Goal: Task Accomplishment & Management: Complete application form

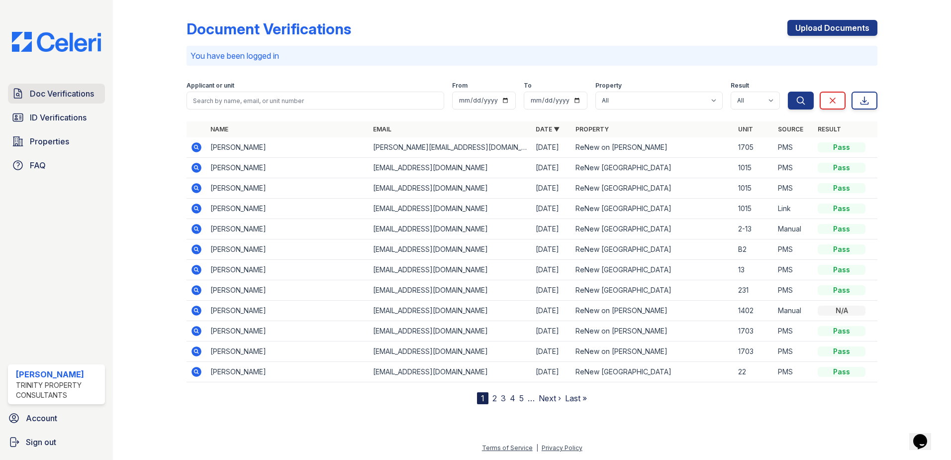
click at [65, 97] on span "Doc Verifications" at bounding box center [62, 94] width 64 height 12
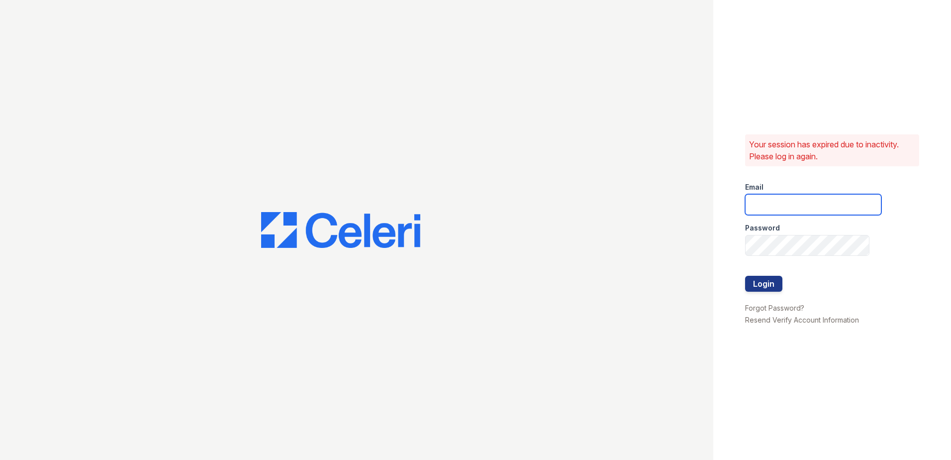
type input "[EMAIL_ADDRESS][DOMAIN_NAME]"
click at [771, 279] on button "Login" at bounding box center [763, 284] width 37 height 16
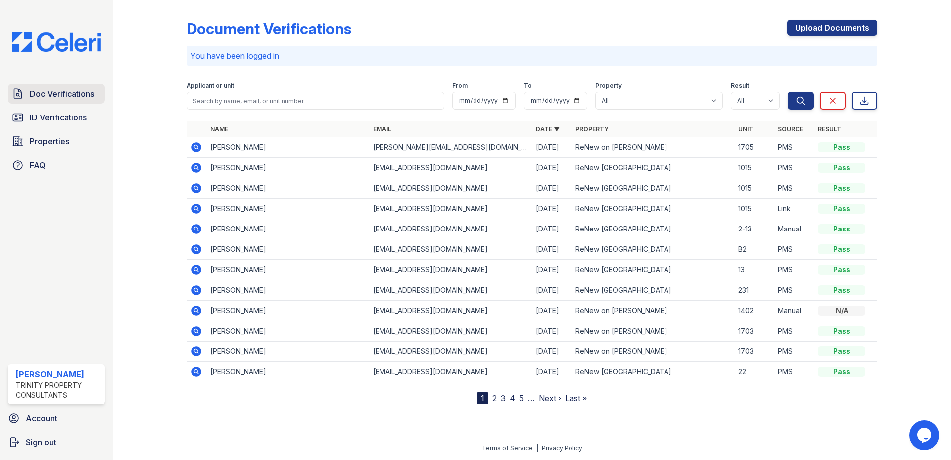
click at [64, 88] on span "Doc Verifications" at bounding box center [62, 94] width 64 height 12
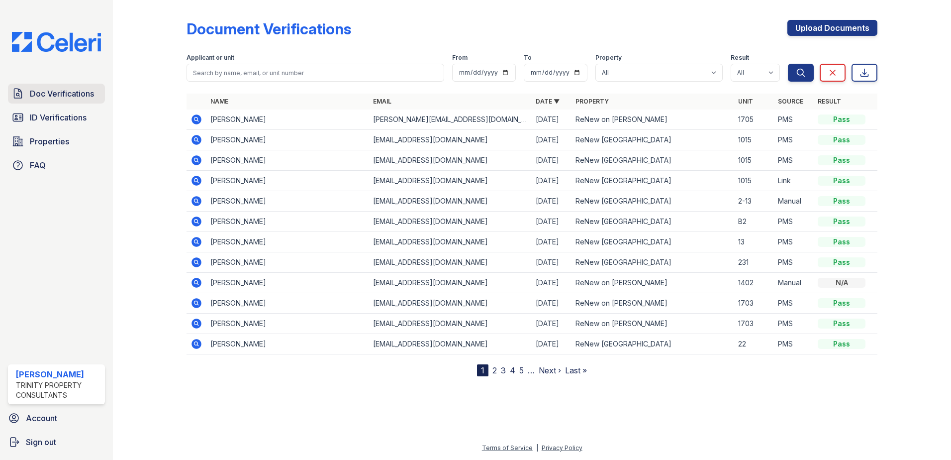
click at [51, 91] on span "Doc Verifications" at bounding box center [62, 94] width 64 height 12
click at [244, 62] on div "Applicant or unit" at bounding box center [316, 59] width 258 height 10
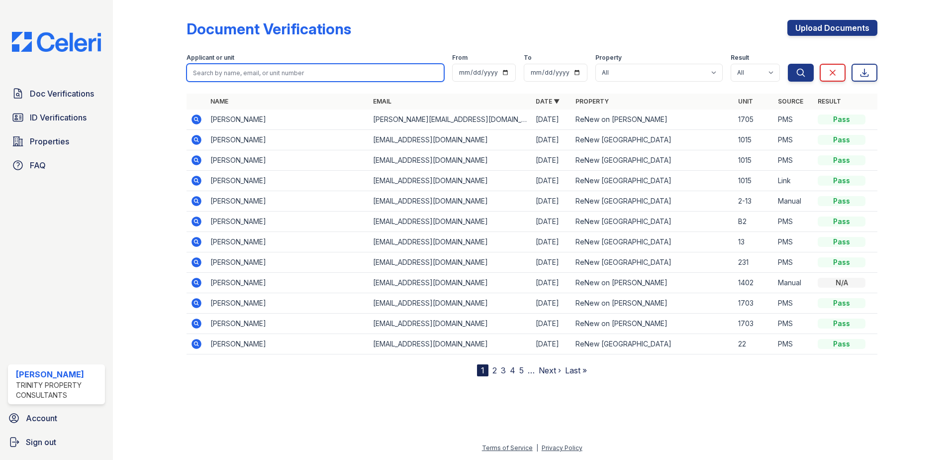
click at [239, 70] on input "search" at bounding box center [316, 73] width 258 height 18
type input "Keith"
click at [788, 64] on button "Search" at bounding box center [801, 73] width 26 height 18
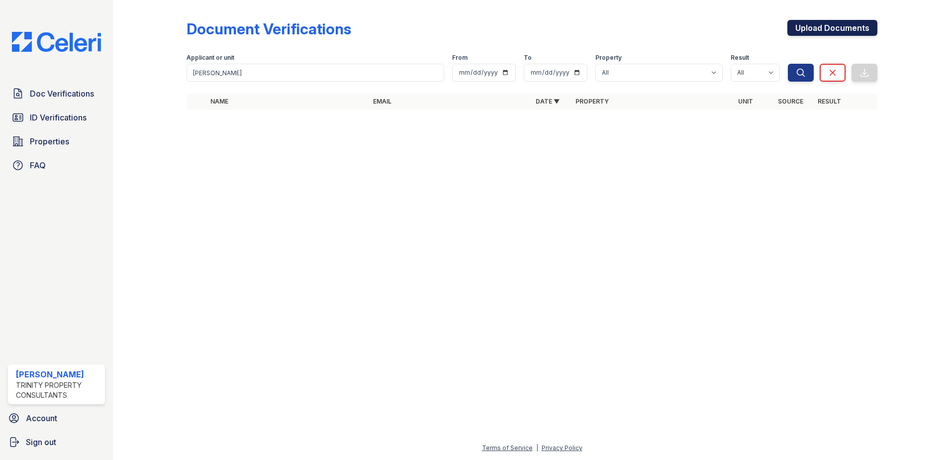
click at [859, 23] on link "Upload Documents" at bounding box center [833, 28] width 90 height 16
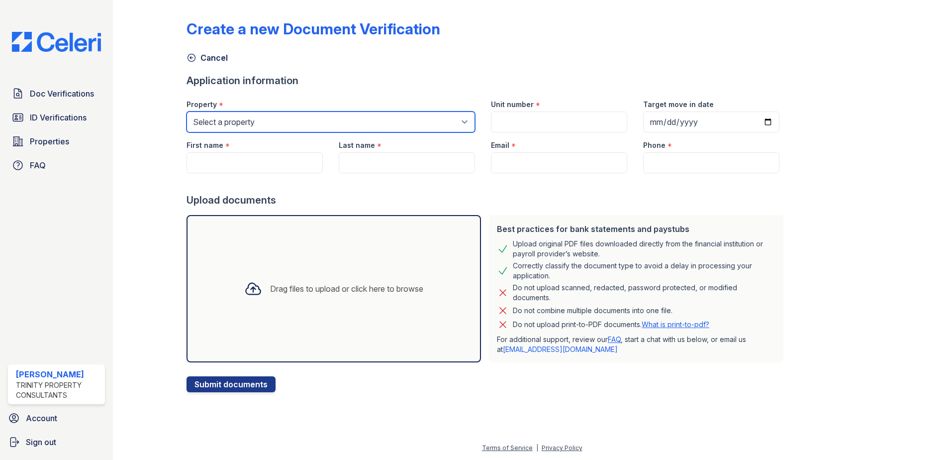
click at [290, 119] on select "Select a property ReNew on Cantrell ReNew Otter Creek" at bounding box center [331, 121] width 289 height 21
select select "46"
click at [187, 111] on select "Select a property ReNew on Cantrell ReNew Otter Creek" at bounding box center [331, 121] width 289 height 21
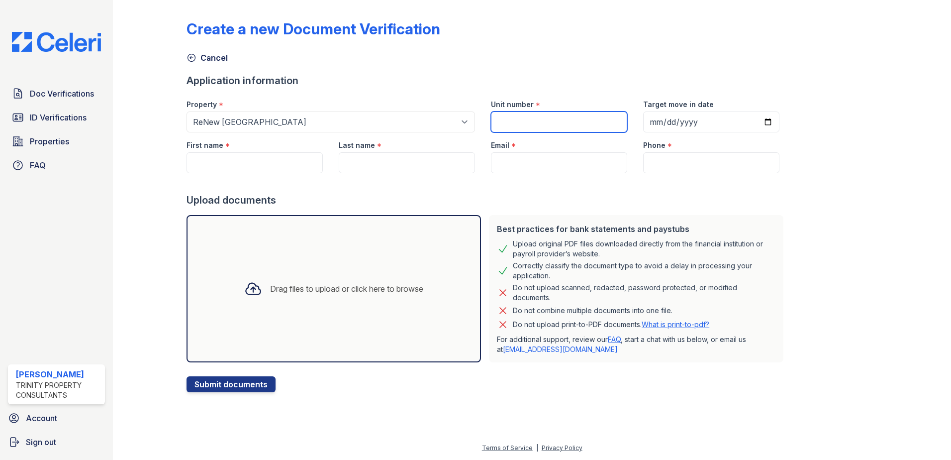
click at [580, 122] on input "Unit number" at bounding box center [559, 121] width 136 height 21
click at [212, 164] on input "First name" at bounding box center [255, 162] width 136 height 21
type input "k"
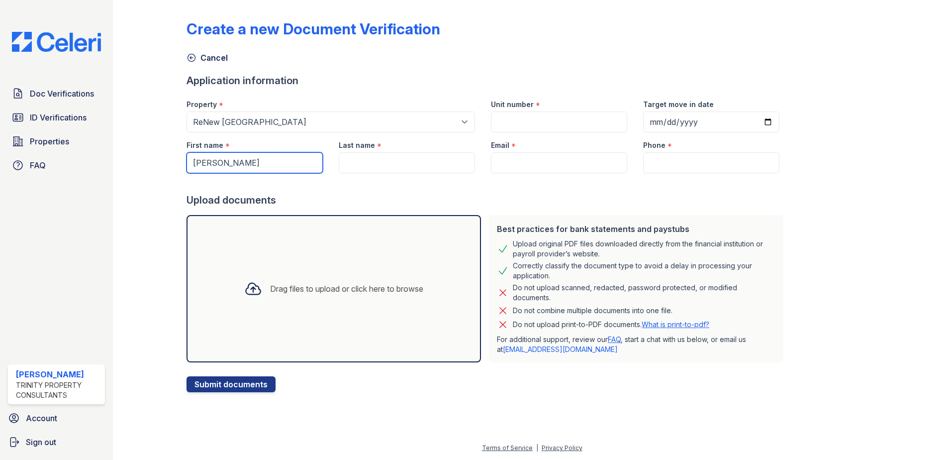
type input "Keith"
click at [366, 167] on input "Last name" at bounding box center [407, 162] width 136 height 21
click at [359, 166] on input "Last name" at bounding box center [407, 162] width 136 height 21
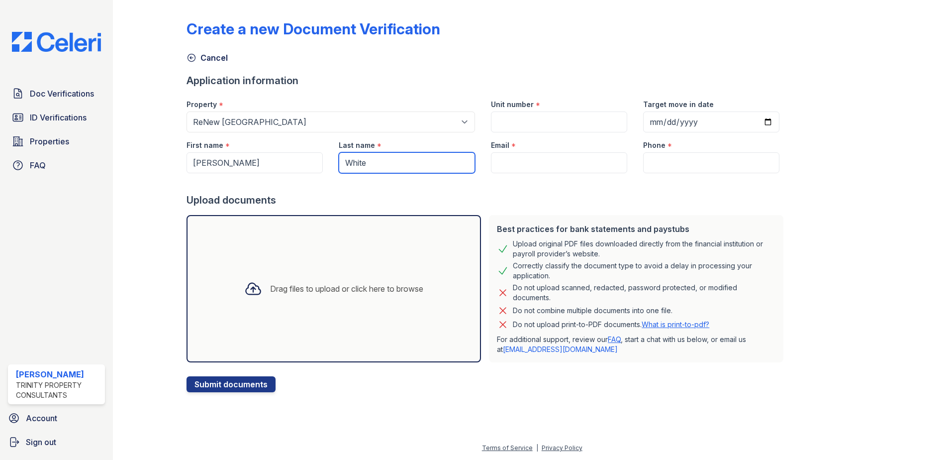
type input "Whitehead"
click at [530, 161] on input "Email" at bounding box center [559, 162] width 136 height 21
click at [546, 165] on input "Email" at bounding box center [559, 162] width 136 height 21
paste input "kenadieaspencer54@gmail.com"
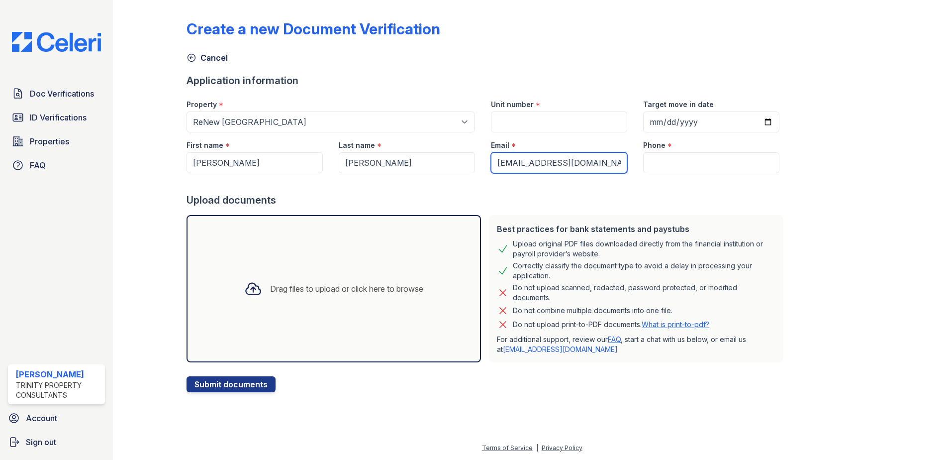
type input "kenadieaspencer54@gmail.com"
click at [699, 165] on input "Phone" at bounding box center [711, 162] width 136 height 21
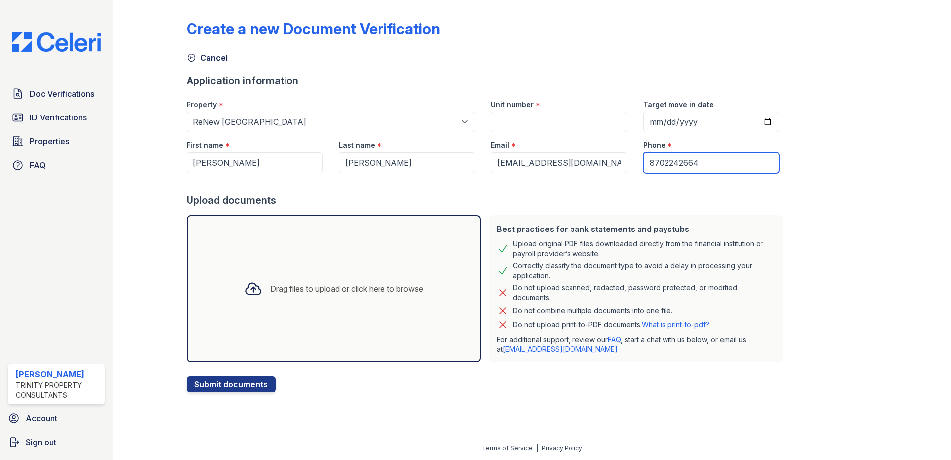
type input "8702242664"
click at [466, 186] on div at bounding box center [487, 183] width 601 height 20
drag, startPoint x: 591, startPoint y: 112, endPoint x: 578, endPoint y: 122, distance: 16.7
click at [591, 112] on input "Unit number" at bounding box center [559, 121] width 136 height 21
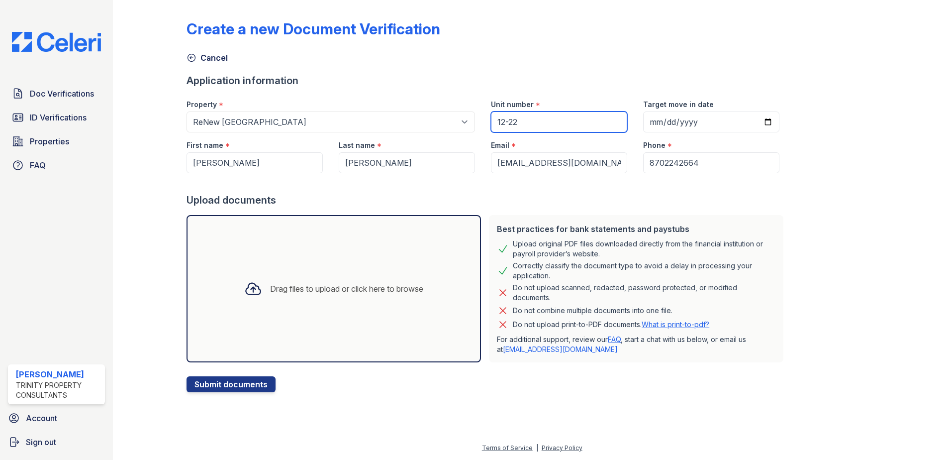
type input "12-22"
click at [293, 199] on div "Upload documents" at bounding box center [487, 200] width 601 height 14
click at [705, 126] on input "Target move in date" at bounding box center [711, 121] width 136 height 21
type input "2025-10-03"
click at [722, 146] on div "Phone *" at bounding box center [711, 142] width 136 height 20
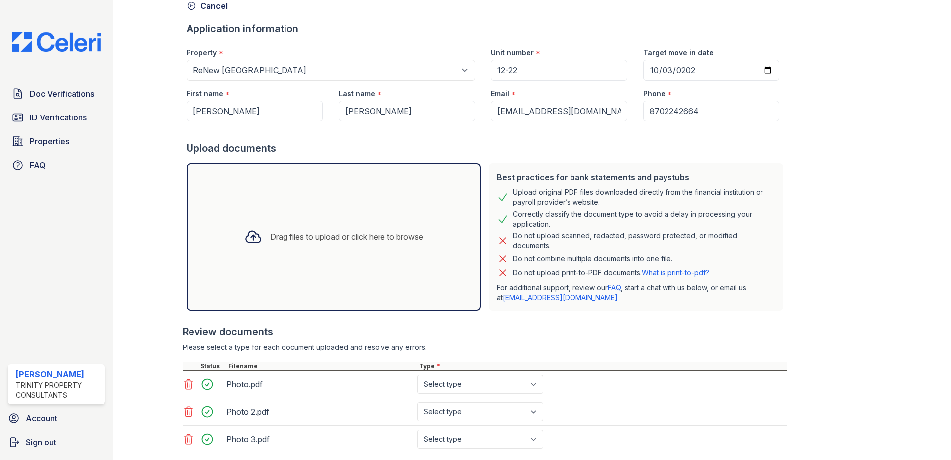
scroll to position [139, 0]
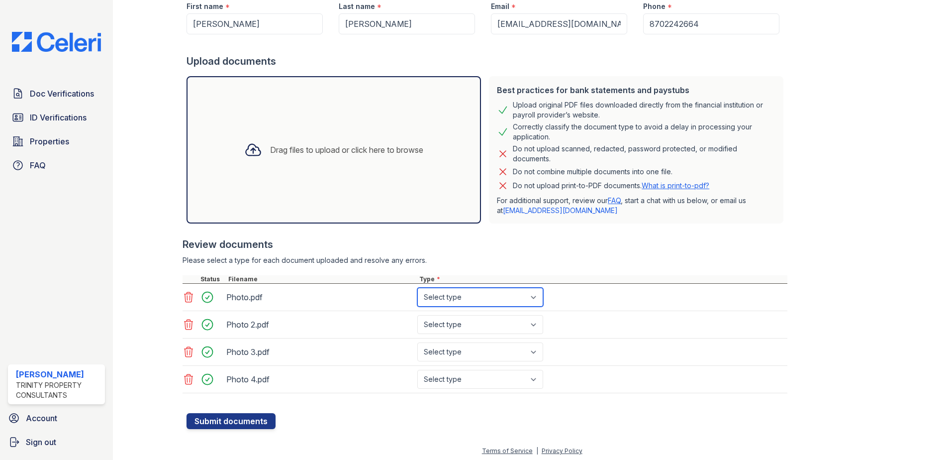
click at [482, 296] on select "Select type Paystub Bank Statement Offer Letter Tax Documents Benefit Award Let…" at bounding box center [480, 297] width 126 height 19
select select "paystub"
click at [417, 288] on select "Select type Paystub Bank Statement Offer Letter Tax Documents Benefit Award Let…" at bounding box center [480, 297] width 126 height 19
click at [466, 312] on div "Photo 2.pdf Select type Paystub Bank Statement Offer Letter Tax Documents Benef…" at bounding box center [485, 324] width 605 height 27
click at [463, 320] on select "Select type Paystub Bank Statement Offer Letter Tax Documents Benefit Award Let…" at bounding box center [480, 324] width 126 height 19
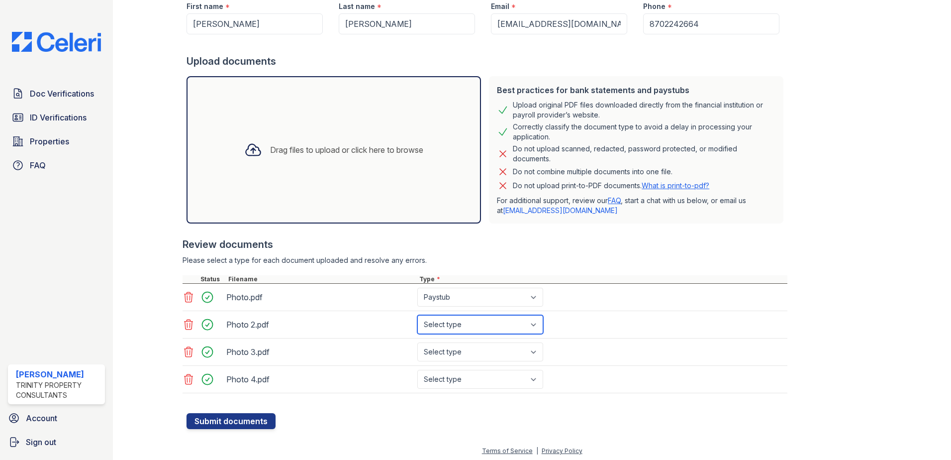
select select "paystub"
click at [417, 315] on select "Select type Paystub Bank Statement Offer Letter Tax Documents Benefit Award Let…" at bounding box center [480, 324] width 126 height 19
click at [451, 358] on select "Select type Paystub Bank Statement Offer Letter Tax Documents Benefit Award Let…" at bounding box center [480, 351] width 126 height 19
select select "paystub"
click at [417, 342] on select "Select type Paystub Bank Statement Offer Letter Tax Documents Benefit Award Let…" at bounding box center [480, 351] width 126 height 19
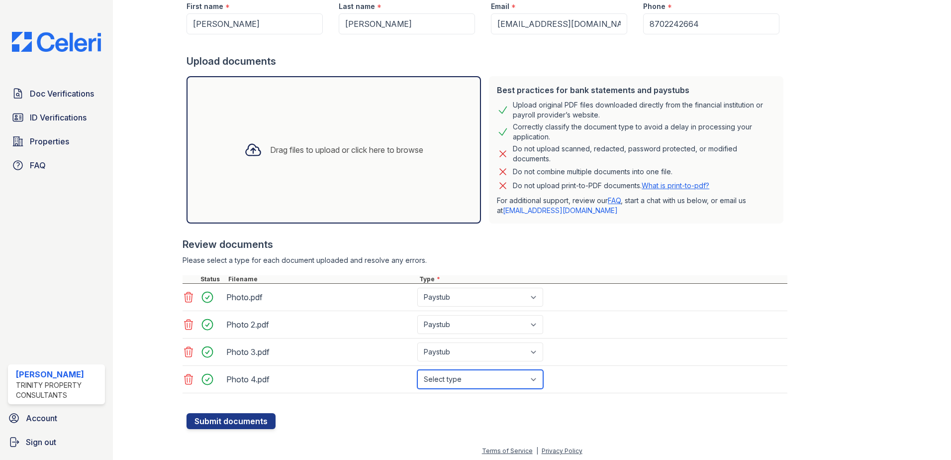
drag, startPoint x: 460, startPoint y: 382, endPoint x: 457, endPoint y: 370, distance: 12.4
click at [459, 382] on select "Select type Paystub Bank Statement Offer Letter Tax Documents Benefit Award Let…" at bounding box center [480, 379] width 126 height 19
select select "paystub"
click at [417, 370] on select "Select type Paystub Bank Statement Offer Letter Tax Documents Benefit Award Let…" at bounding box center [480, 379] width 126 height 19
click at [245, 415] on button "Submit documents" at bounding box center [231, 421] width 89 height 16
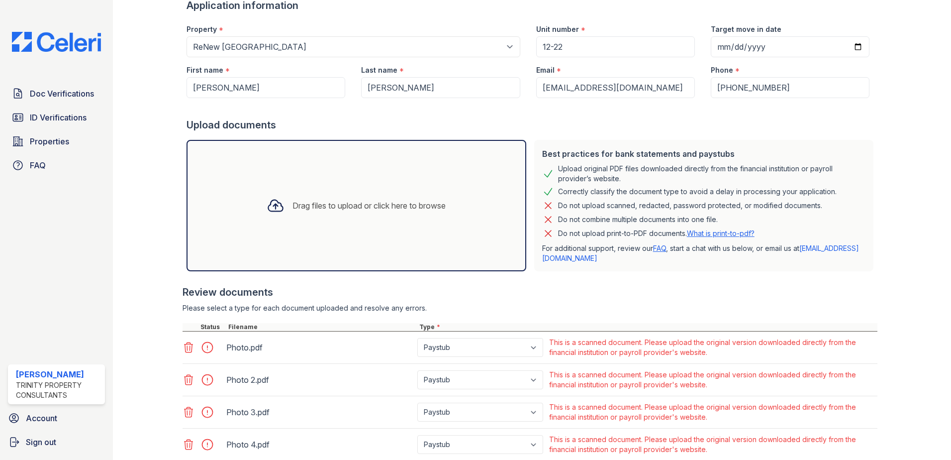
scroll to position [174, 0]
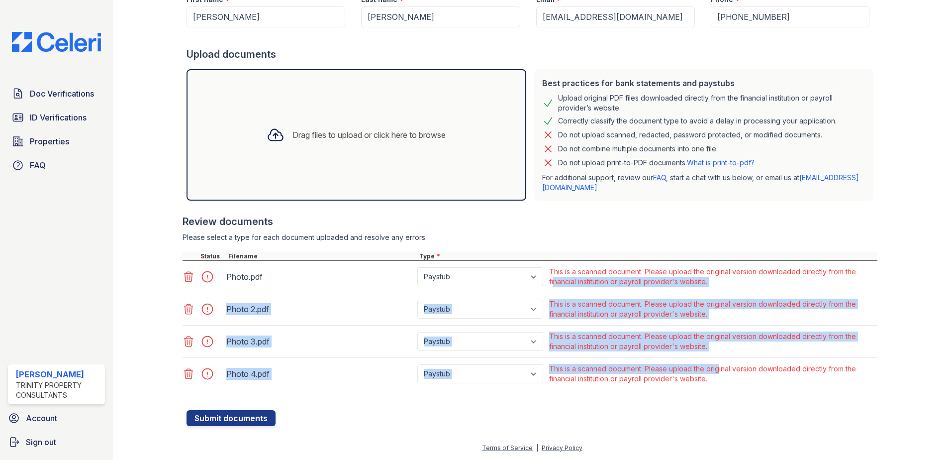
drag, startPoint x: 718, startPoint y: 371, endPoint x: 554, endPoint y: 288, distance: 184.7
click at [554, 288] on div "Photo.pdf Paystub Bank Statement Offer Letter Tax Documents Benefit Award Lette…" at bounding box center [530, 325] width 695 height 129
click at [622, 373] on div "This is a scanned document. Please upload the original version downloaded direc…" at bounding box center [712, 374] width 326 height 20
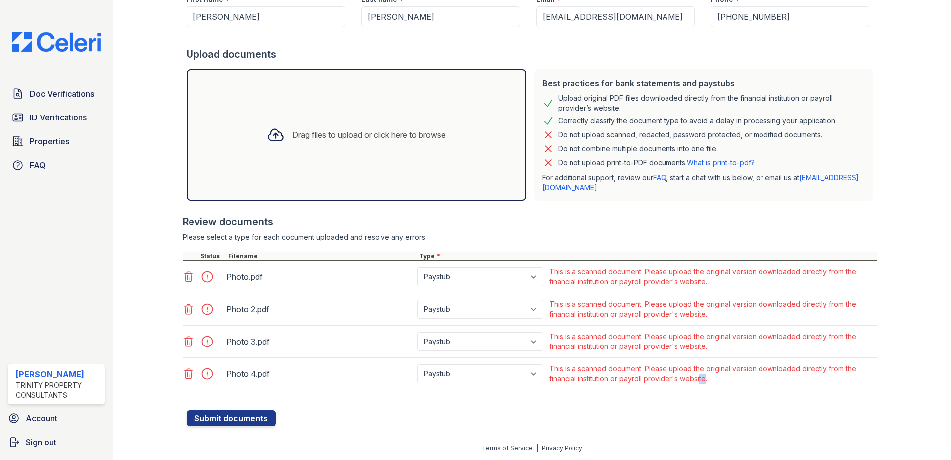
click at [704, 379] on div "This is a scanned document. Please upload the original version downloaded direc…" at bounding box center [712, 374] width 326 height 20
drag, startPoint x: 704, startPoint y: 379, endPoint x: 793, endPoint y: 379, distance: 89.5
click at [793, 379] on div "This is a scanned document. Please upload the original version downloaded direc…" at bounding box center [712, 374] width 326 height 20
click at [206, 278] on div at bounding box center [211, 277] width 28 height 14
